Goal: Transaction & Acquisition: Download file/media

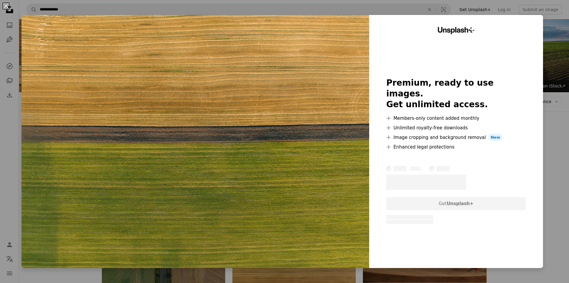
scroll to position [179, 0]
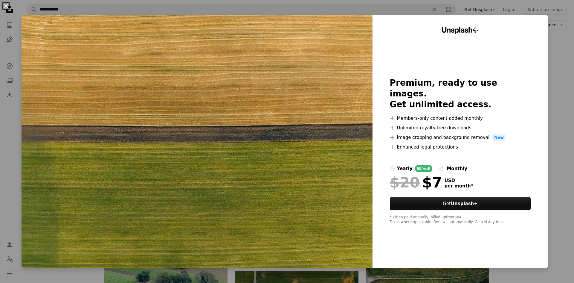
click at [556, 25] on div "An X shape Unsplash+ Premium, ready to use images. Get unlimited access. A plus…" at bounding box center [287, 141] width 574 height 283
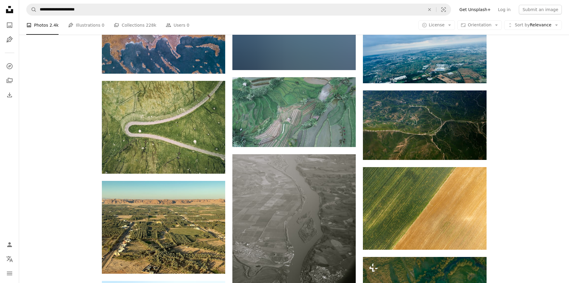
scroll to position [5404, 0]
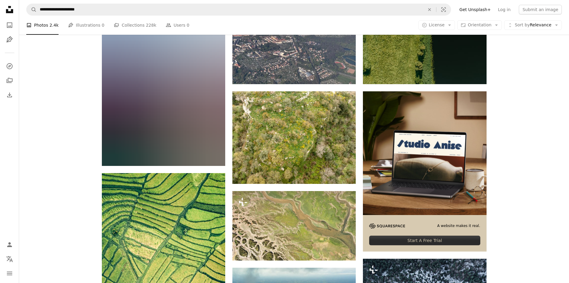
scroll to position [2511, 0]
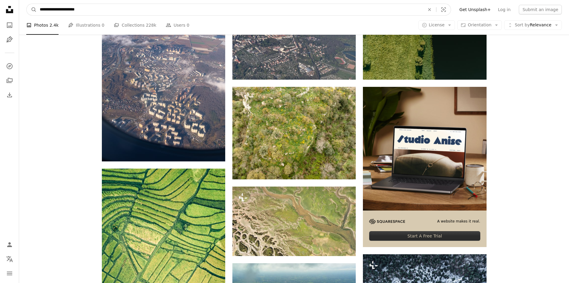
click at [96, 11] on input "**********" at bounding box center [230, 9] width 387 height 11
click at [27, 4] on button "A magnifying glass" at bounding box center [32, 9] width 10 height 11
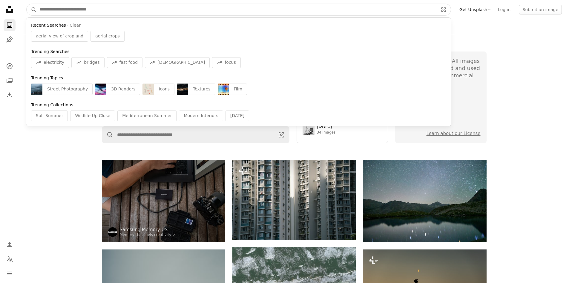
click at [120, 13] on input "Find visuals sitewide" at bounding box center [237, 9] width 400 height 11
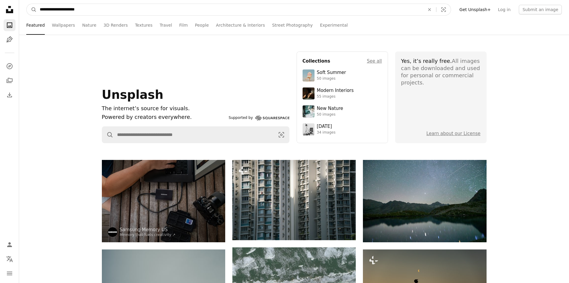
type input "**********"
click at [27, 4] on button "A magnifying glass" at bounding box center [32, 9] width 10 height 11
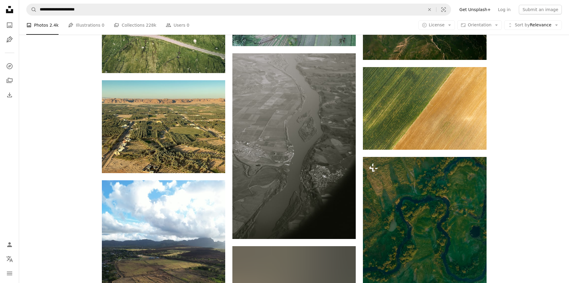
scroll to position [5560, 0]
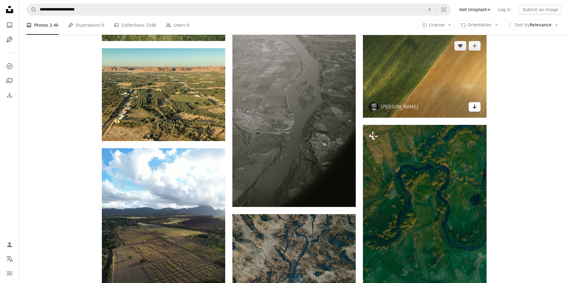
click at [472, 107] on link "Arrow pointing down" at bounding box center [475, 107] width 12 height 10
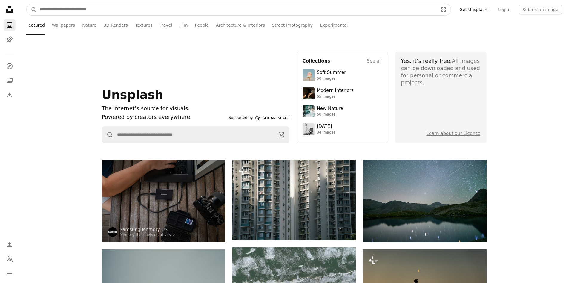
click at [81, 7] on input "Find visuals sitewide" at bounding box center [237, 9] width 400 height 11
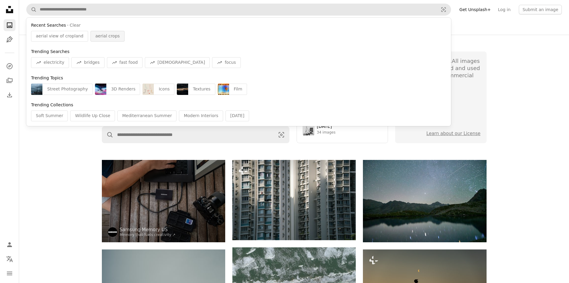
click at [95, 36] on span "aerial crops" at bounding box center [107, 36] width 25 height 6
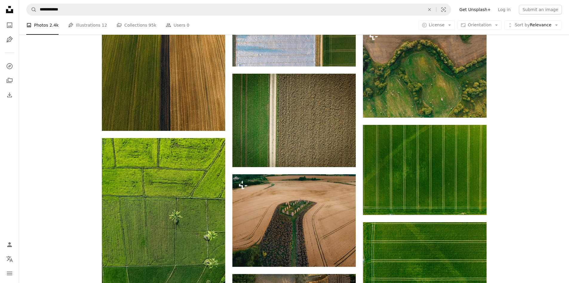
scroll to position [538, 0]
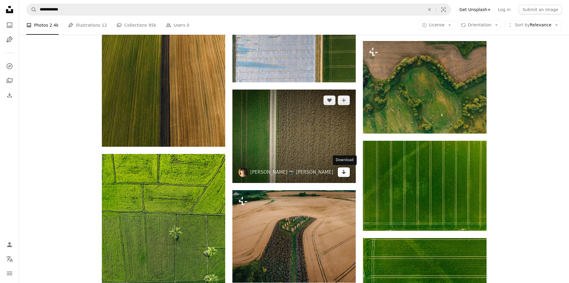
click at [343, 175] on icon "Arrow pointing down" at bounding box center [344, 171] width 5 height 7
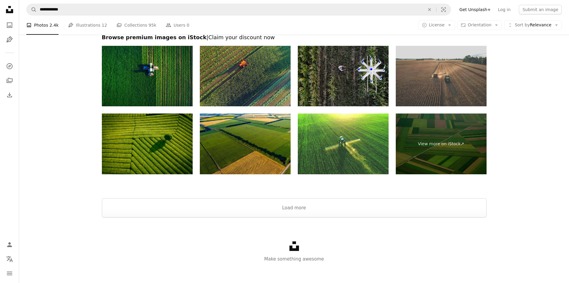
scroll to position [1131, 0]
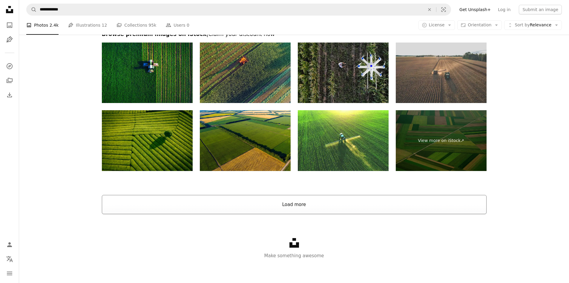
click at [270, 200] on button "Load more" at bounding box center [294, 204] width 385 height 19
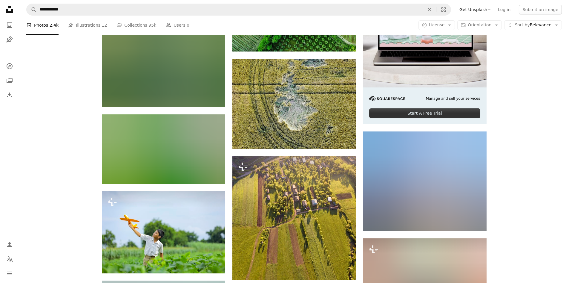
scroll to position [2566, 0]
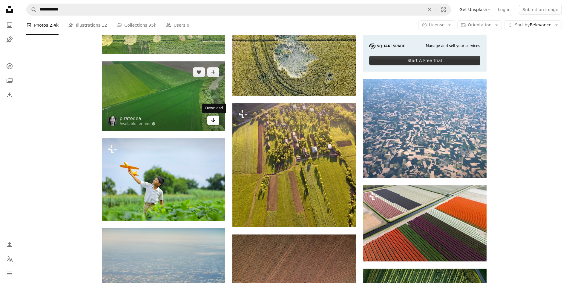
click at [213, 120] on icon "Arrow pointing down" at bounding box center [213, 119] width 5 height 7
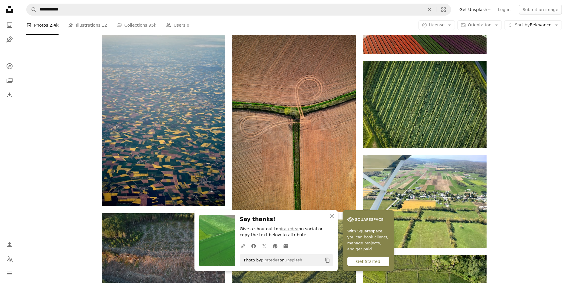
scroll to position [2775, 0]
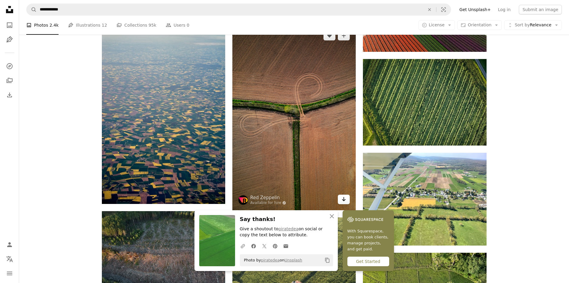
click at [343, 201] on icon "Arrow pointing down" at bounding box center [344, 198] width 5 height 7
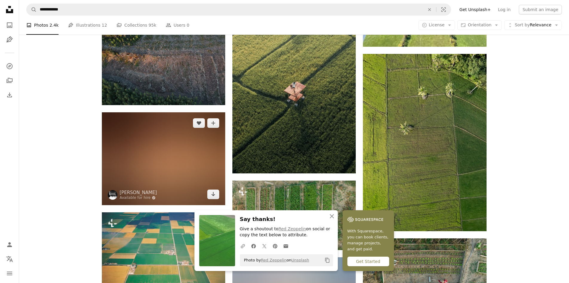
scroll to position [2984, 0]
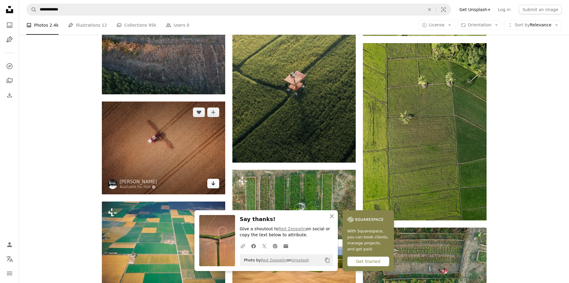
click at [213, 183] on icon "Arrow pointing down" at bounding box center [213, 182] width 5 height 7
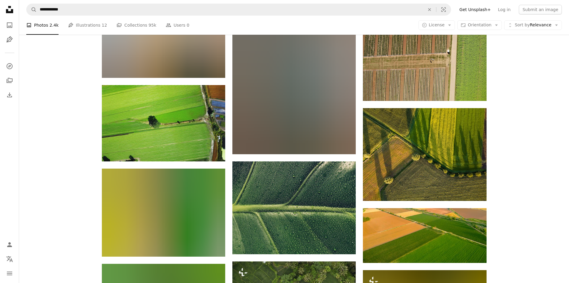
scroll to position [3791, 0]
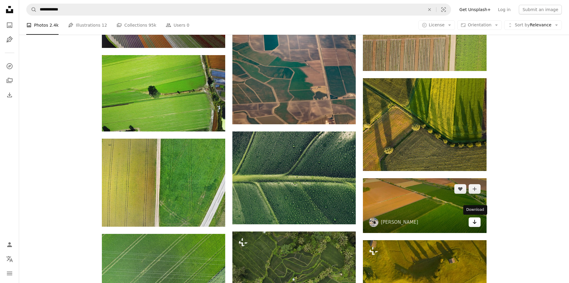
click at [474, 222] on icon "Arrow pointing down" at bounding box center [475, 221] width 5 height 7
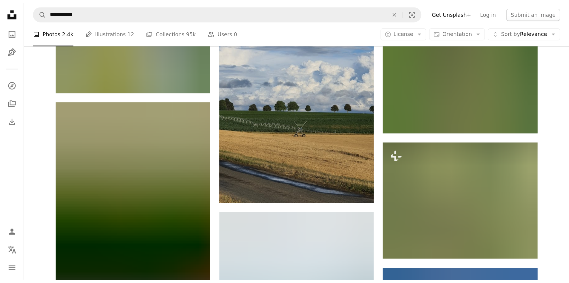
scroll to position [14195, 0]
